Goal: Task Accomplishment & Management: Use online tool/utility

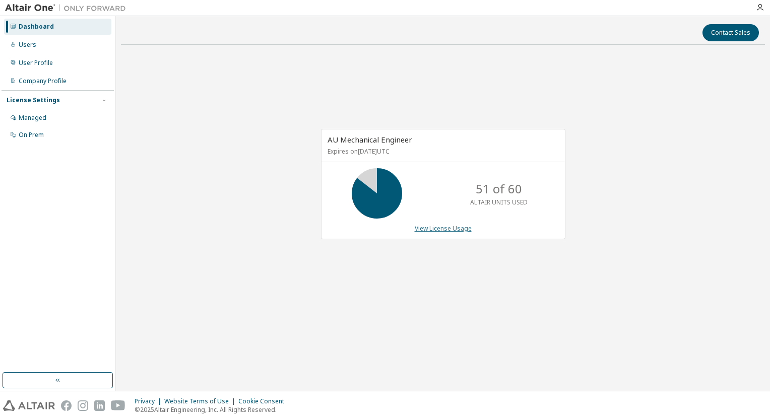
click at [443, 225] on link "View License Usage" at bounding box center [443, 228] width 57 height 9
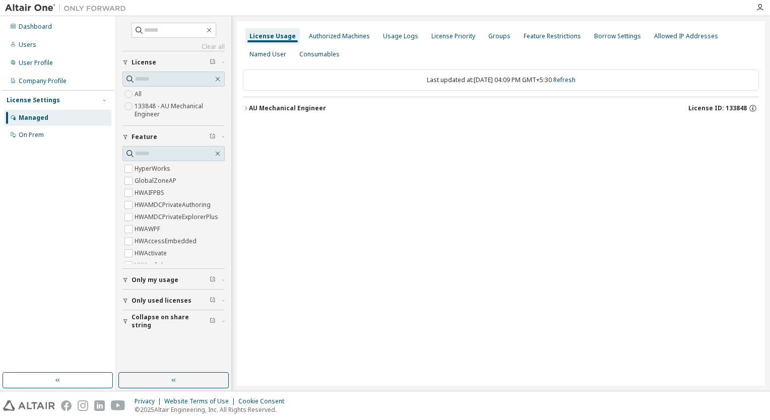
click at [249, 108] on div "AU Mechanical Engineer" at bounding box center [287, 108] width 77 height 8
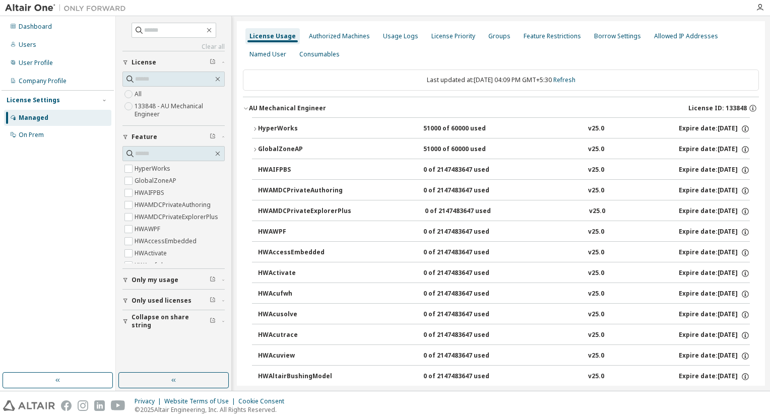
click at [258, 130] on div "HyperWorks" at bounding box center [303, 128] width 91 height 9
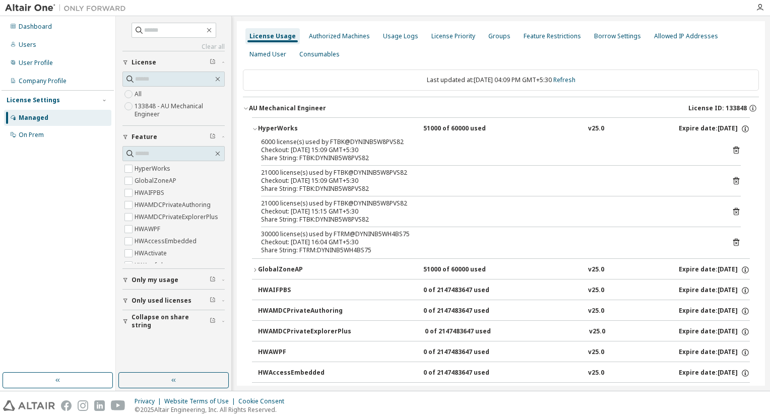
click at [735, 243] on icon at bounding box center [736, 243] width 3 height 3
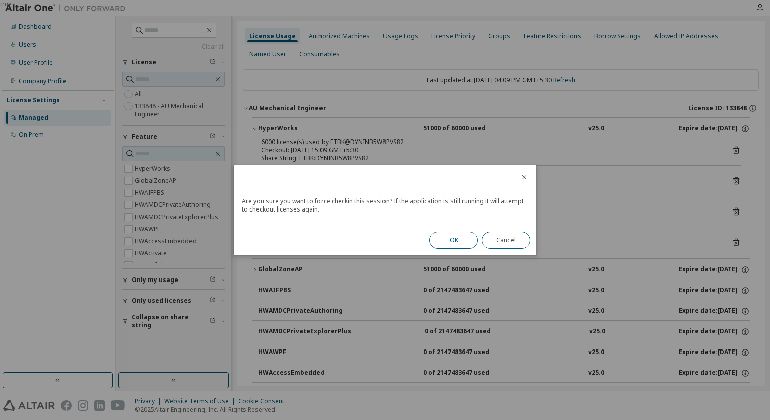
click at [452, 237] on button "OK" at bounding box center [453, 240] width 48 height 17
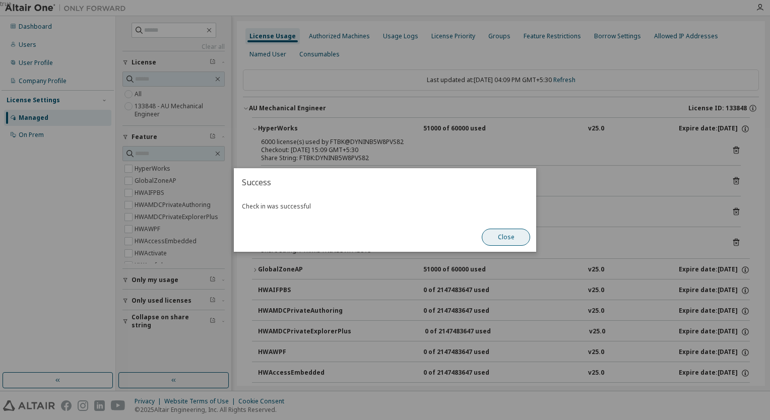
click at [491, 235] on button "Close" at bounding box center [506, 237] width 48 height 17
